Goal: Transaction & Acquisition: Purchase product/service

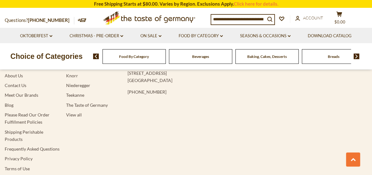
scroll to position [1119, 0]
click at [50, 152] on link "Frequently Asked Questions" at bounding box center [32, 149] width 55 height 5
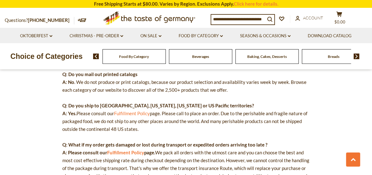
scroll to position [217, 0]
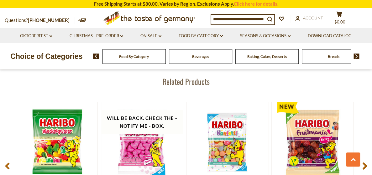
scroll to position [782, 0]
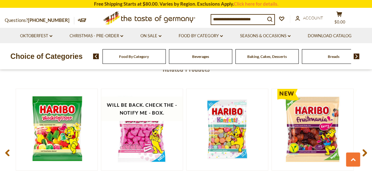
click at [241, 20] on input at bounding box center [238, 19] width 54 height 9
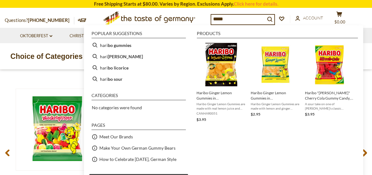
type input "******"
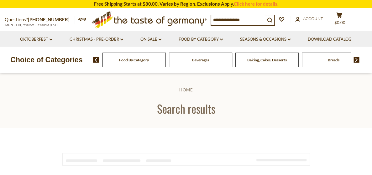
type input "******"
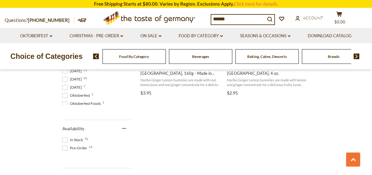
scroll to position [265, 0]
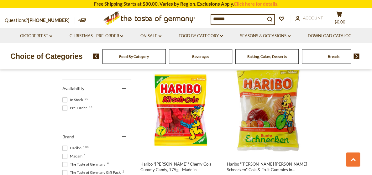
click at [65, 100] on span at bounding box center [64, 99] width 5 height 5
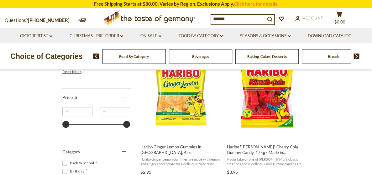
scroll to position [152, 0]
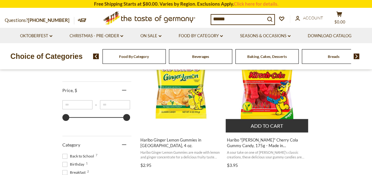
click at [281, 129] on button "Add to cart" at bounding box center [266, 125] width 82 height 13
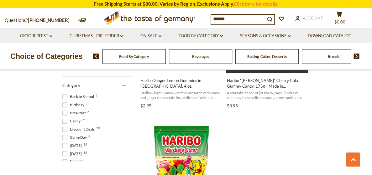
scroll to position [218, 0]
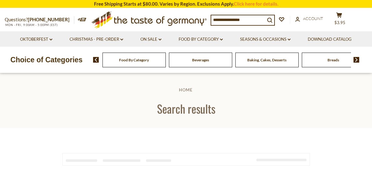
type input "******"
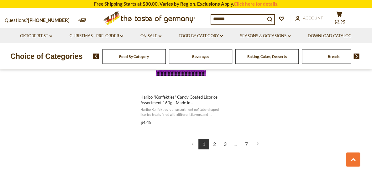
scroll to position [1154, 0]
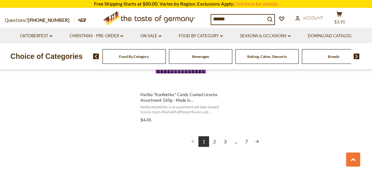
click at [215, 142] on link "2" at bounding box center [214, 141] width 11 height 11
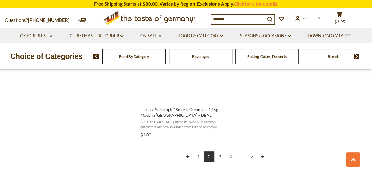
scroll to position [1165, 0]
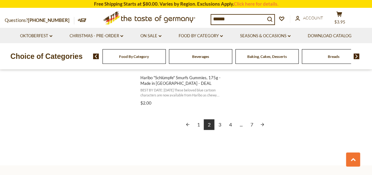
click at [221, 126] on link "3" at bounding box center [219, 124] width 11 height 11
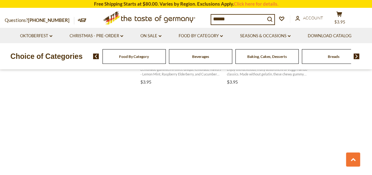
scroll to position [952, 0]
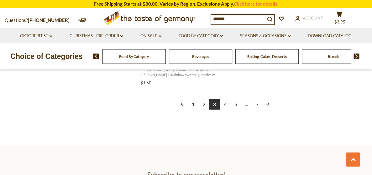
click at [227, 105] on link "4" at bounding box center [224, 104] width 11 height 11
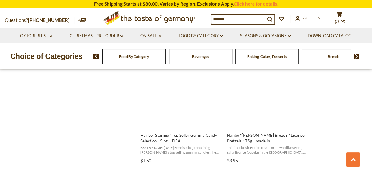
scroll to position [964, 0]
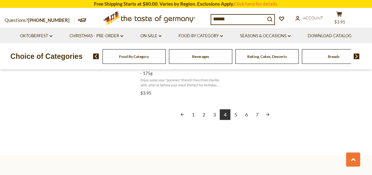
click at [233, 115] on link "5" at bounding box center [235, 114] width 11 height 11
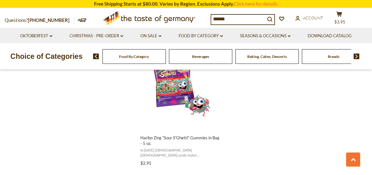
scroll to position [1138, 0]
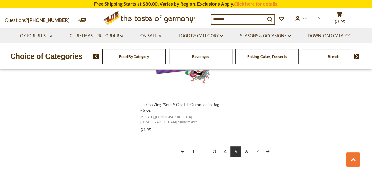
click at [245, 146] on link "6" at bounding box center [246, 151] width 11 height 11
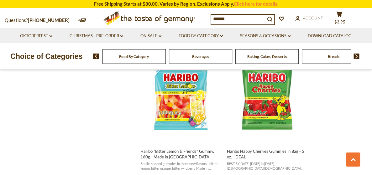
scroll to position [957, 0]
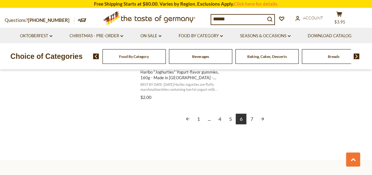
click at [254, 119] on link "7" at bounding box center [251, 119] width 11 height 11
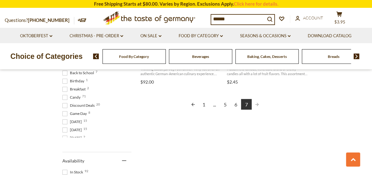
scroll to position [260, 0]
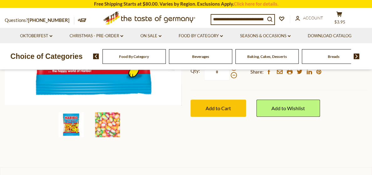
scroll to position [178, 0]
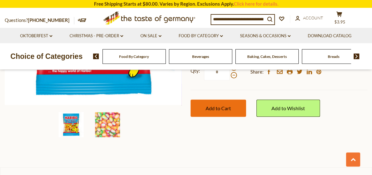
click at [224, 108] on span "Add to Cart" at bounding box center [217, 108] width 25 height 6
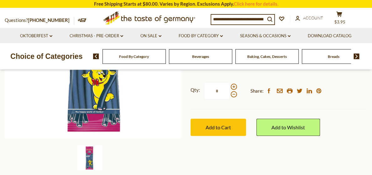
scroll to position [152, 0]
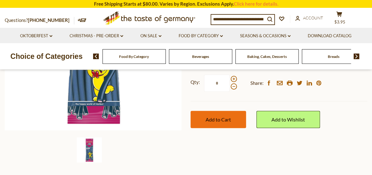
click at [232, 119] on button "Add to Cart" at bounding box center [217, 119] width 55 height 17
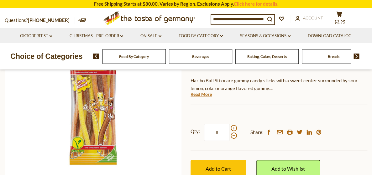
scroll to position [123, 0]
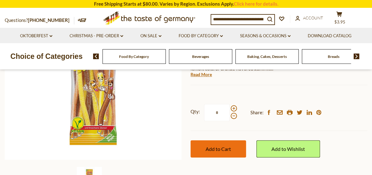
click at [220, 147] on span "Add to Cart" at bounding box center [217, 149] width 25 height 6
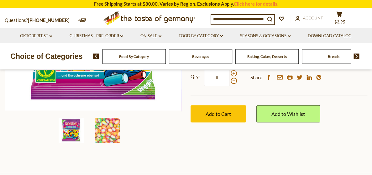
scroll to position [173, 0]
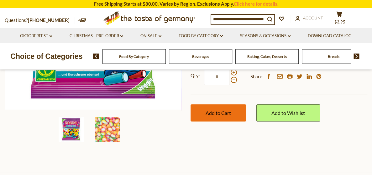
click at [216, 113] on span "Add to Cart" at bounding box center [217, 113] width 25 height 6
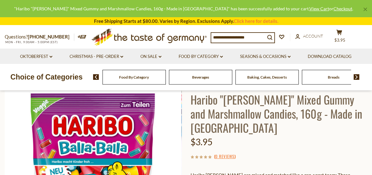
scroll to position [23, 0]
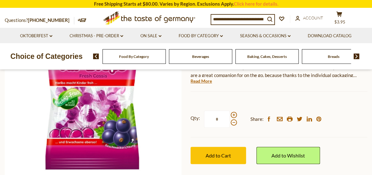
scroll to position [103, 0]
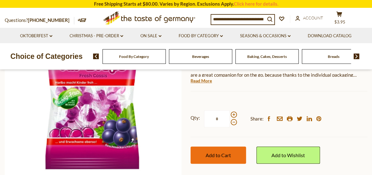
click at [228, 158] on button "Add to Cart" at bounding box center [217, 155] width 55 height 17
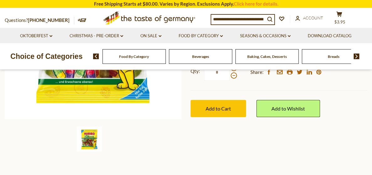
scroll to position [163, 0]
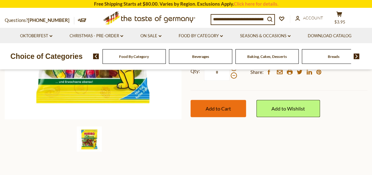
click at [222, 109] on span "Add to Cart" at bounding box center [217, 109] width 25 height 6
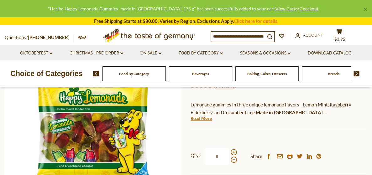
scroll to position [43, 0]
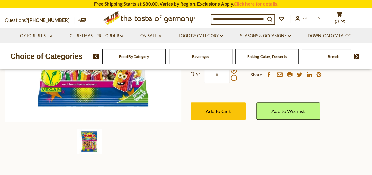
scroll to position [162, 0]
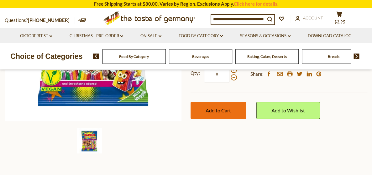
click at [225, 111] on span "Add to Cart" at bounding box center [217, 110] width 25 height 6
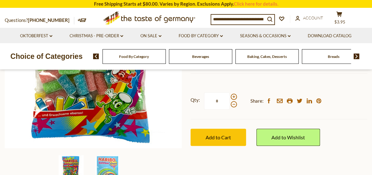
scroll to position [140, 0]
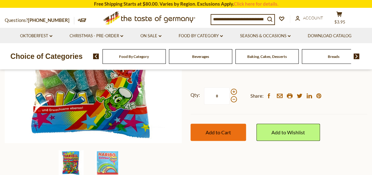
click at [221, 130] on span "Add to Cart" at bounding box center [217, 132] width 25 height 6
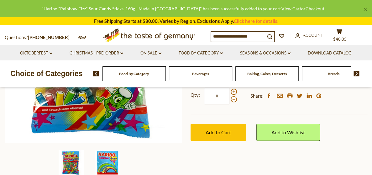
click at [105, 163] on img at bounding box center [107, 162] width 25 height 25
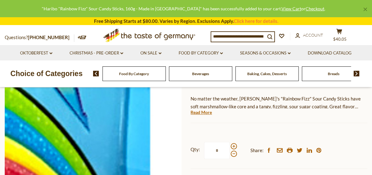
scroll to position [90, 0]
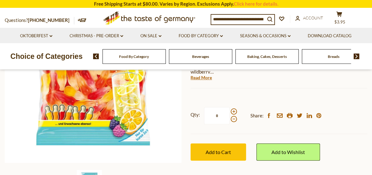
scroll to position [148, 0]
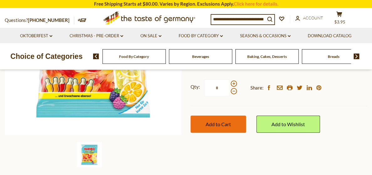
click at [220, 122] on span "Add to Cart" at bounding box center [217, 124] width 25 height 6
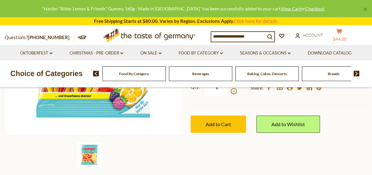
click at [342, 33] on icon "cart" at bounding box center [339, 31] width 6 height 5
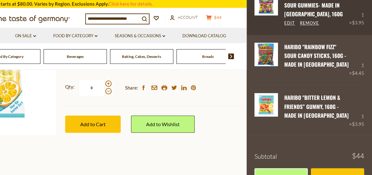
scroll to position [480, 0]
